Goal: Use online tool/utility: Utilize a website feature to perform a specific function

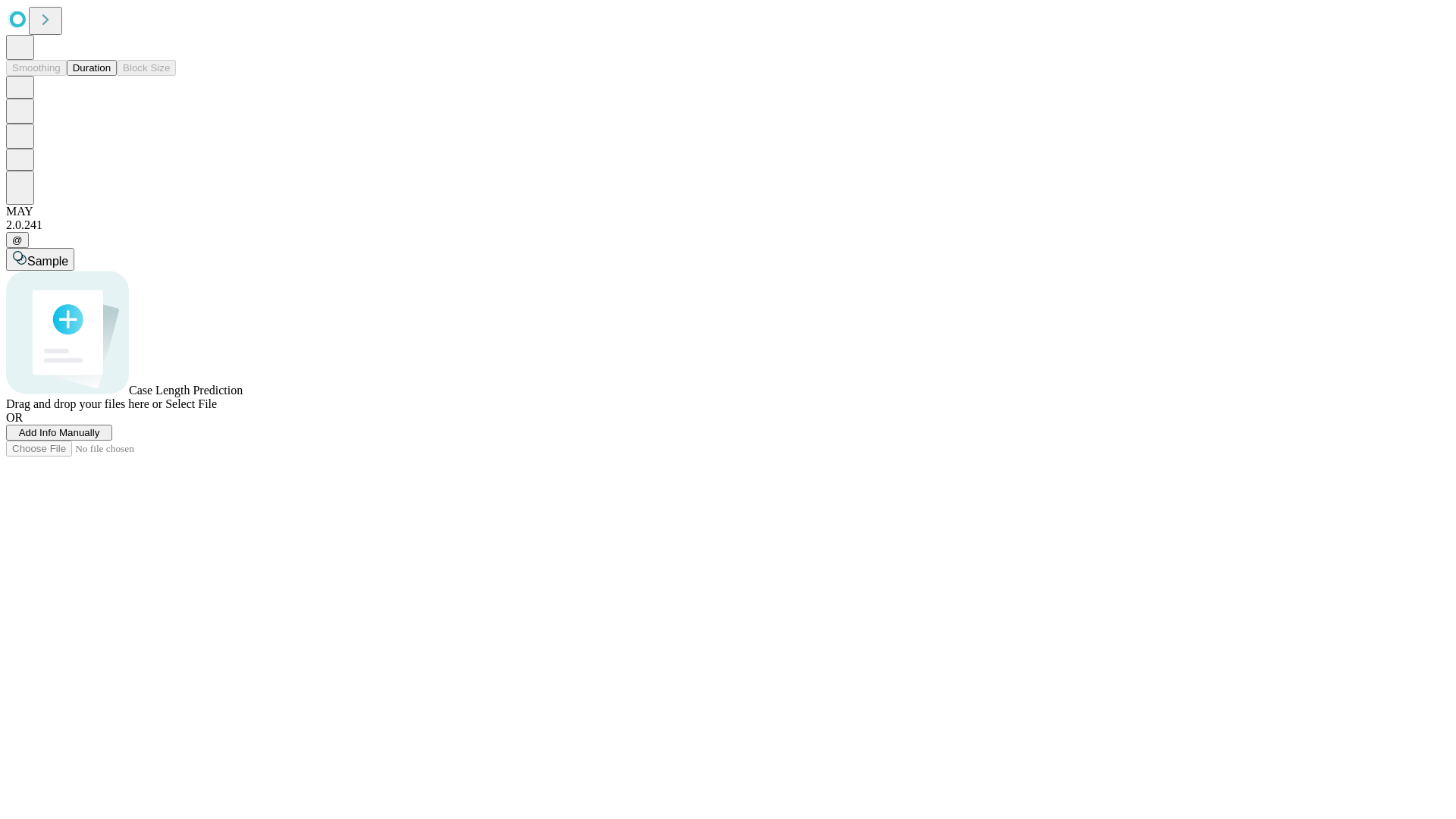
click at [111, 76] on button "Duration" at bounding box center [92, 67] width 50 height 16
click at [100, 438] on span "Add Info Manually" at bounding box center [60, 432] width 81 height 11
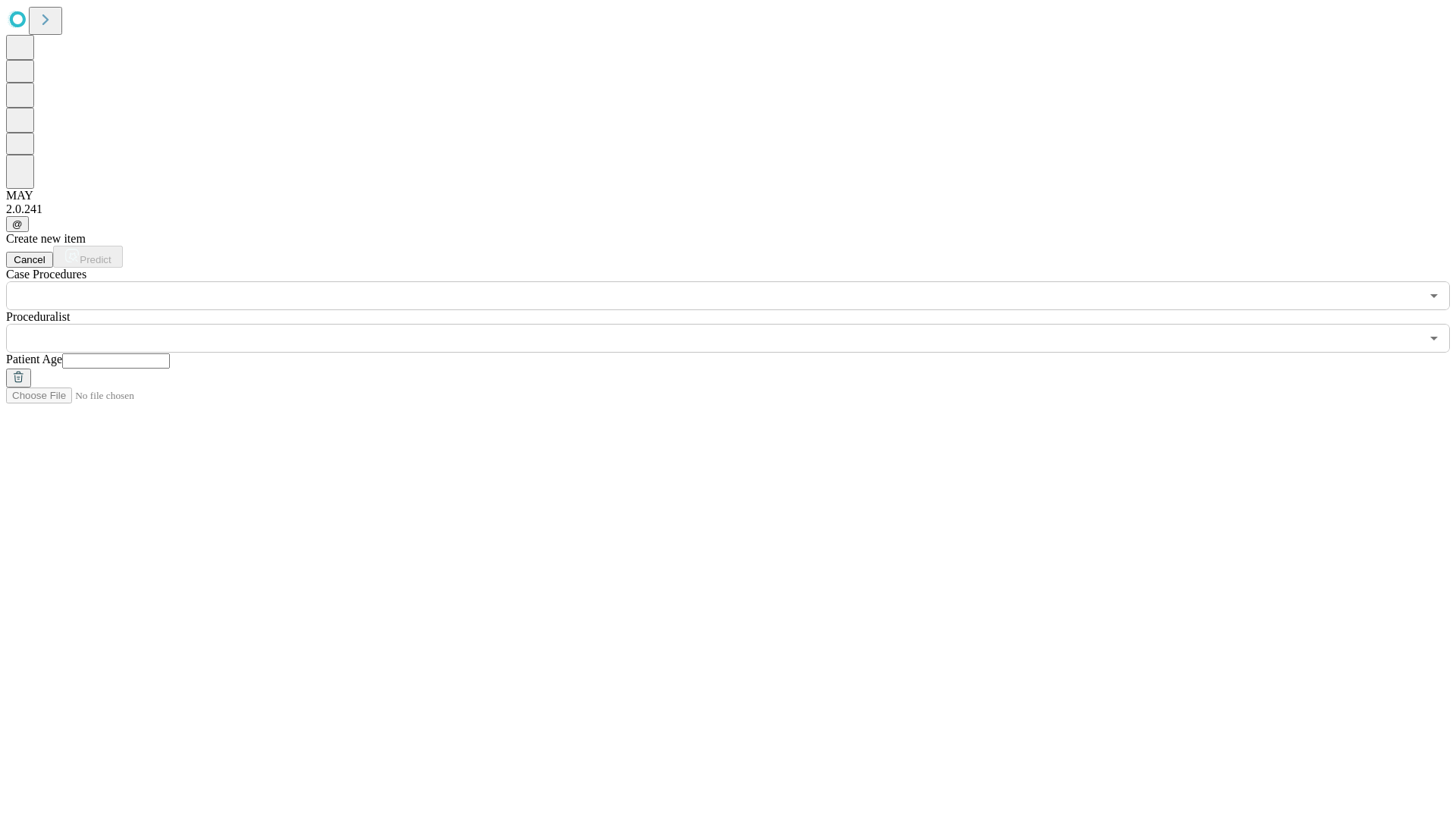
click at [170, 353] on input "text" at bounding box center [116, 360] width 107 height 16
type input "**"
click at [739, 324] on input "text" at bounding box center [714, 338] width 1415 height 28
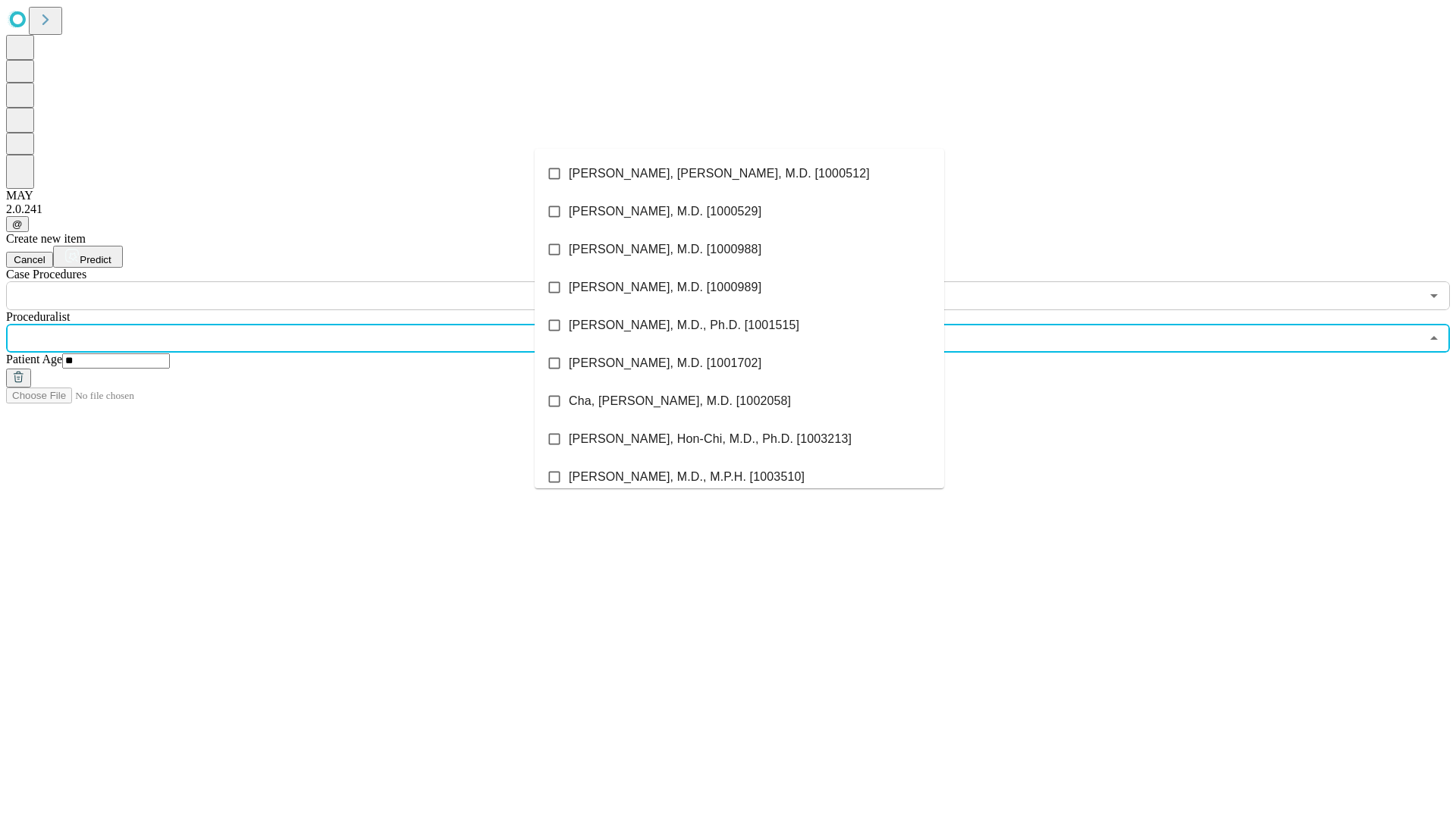
click at [739, 173] on li "[PERSON_NAME], [PERSON_NAME], M.D. [1000512]" at bounding box center [739, 173] width 409 height 38
click at [318, 282] on input "text" at bounding box center [714, 295] width 1415 height 28
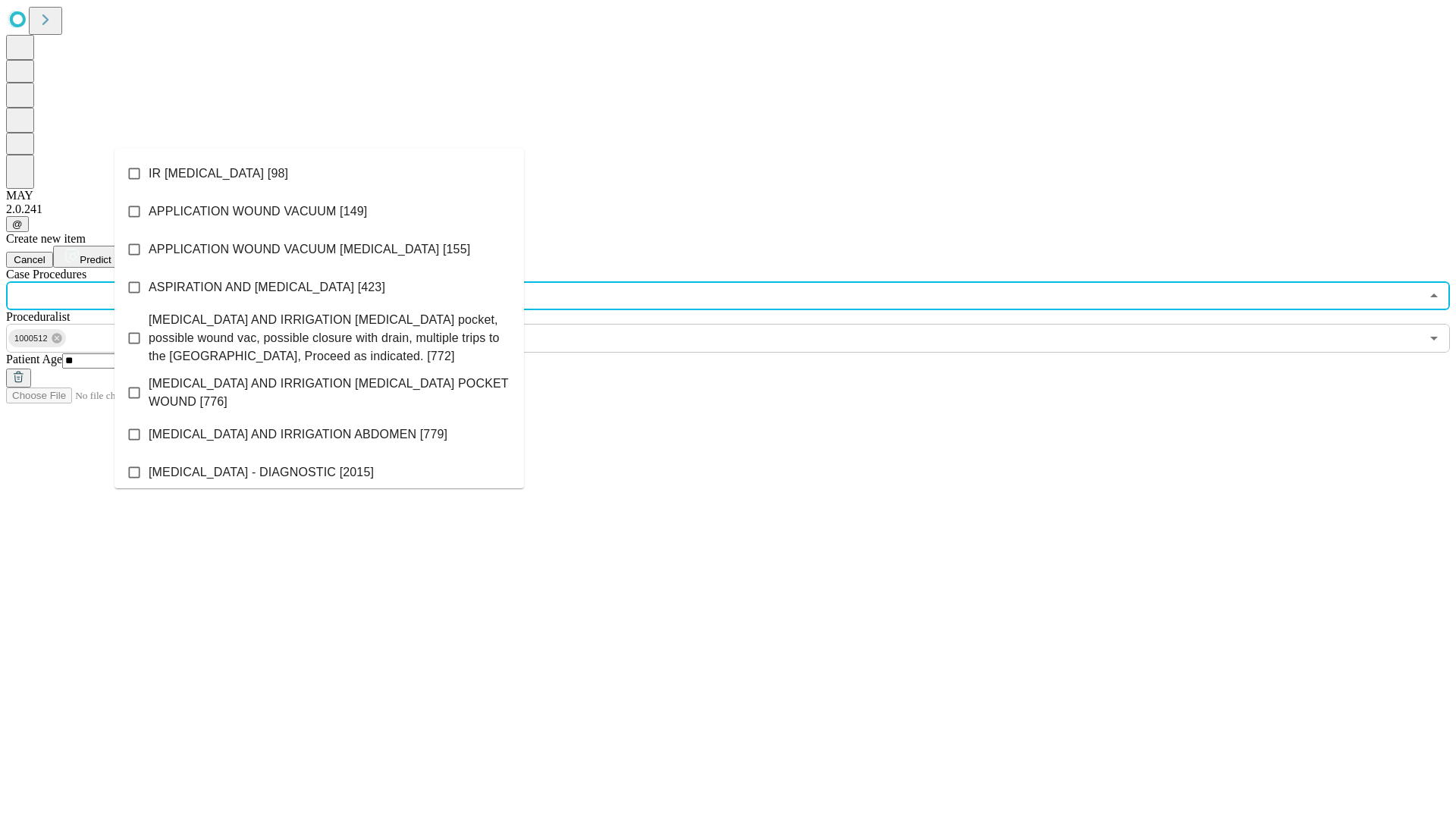
click at [319, 173] on li "IR [MEDICAL_DATA] [98]" at bounding box center [319, 173] width 409 height 38
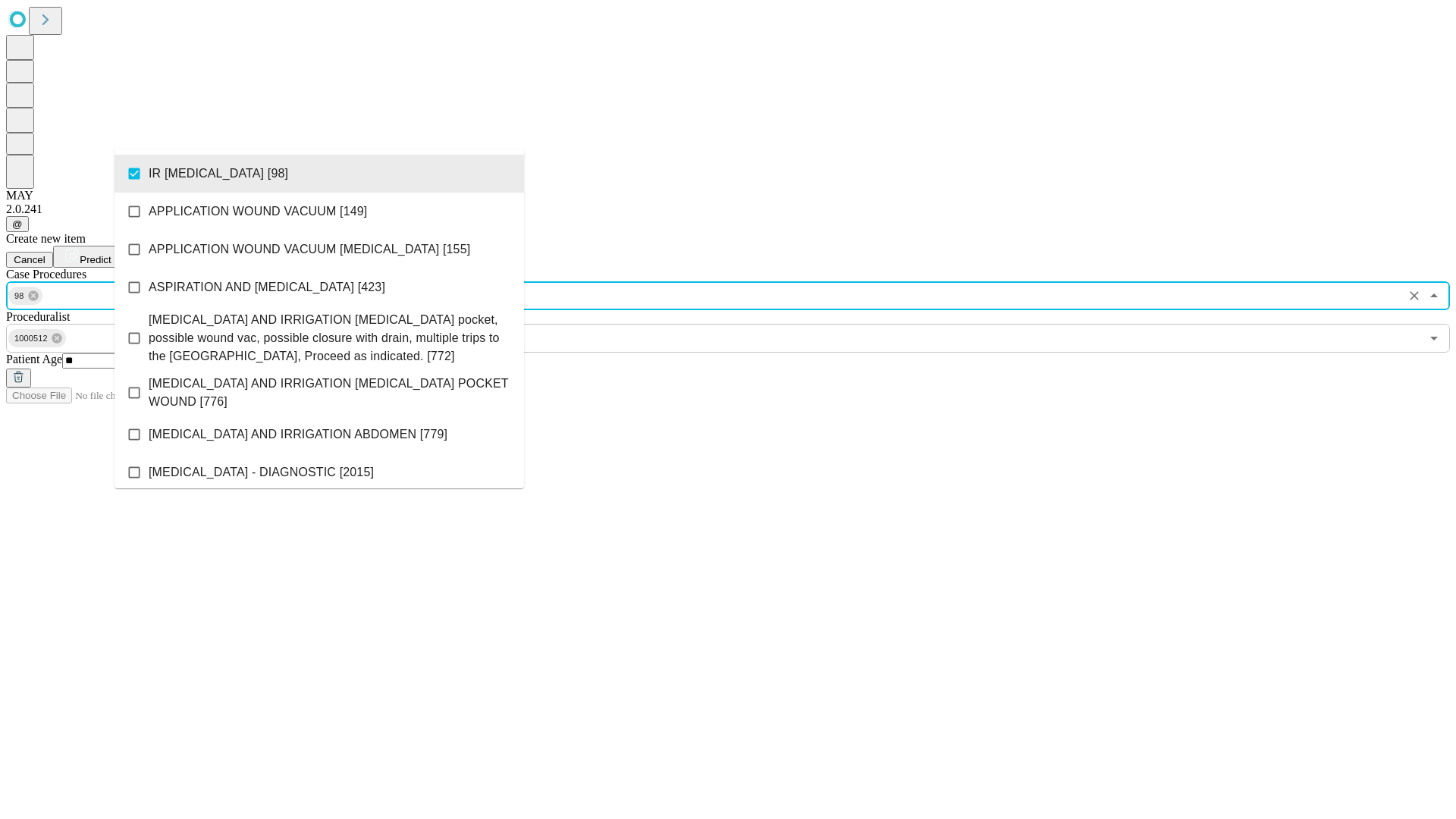
click at [111, 254] on span "Predict" at bounding box center [95, 260] width 31 height 11
